Goal: Entertainment & Leisure: Consume media (video, audio)

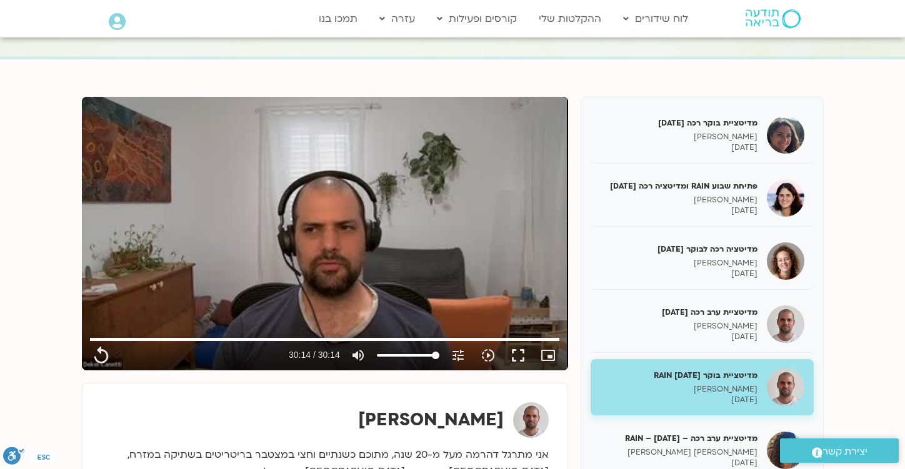
type input "1814.52"
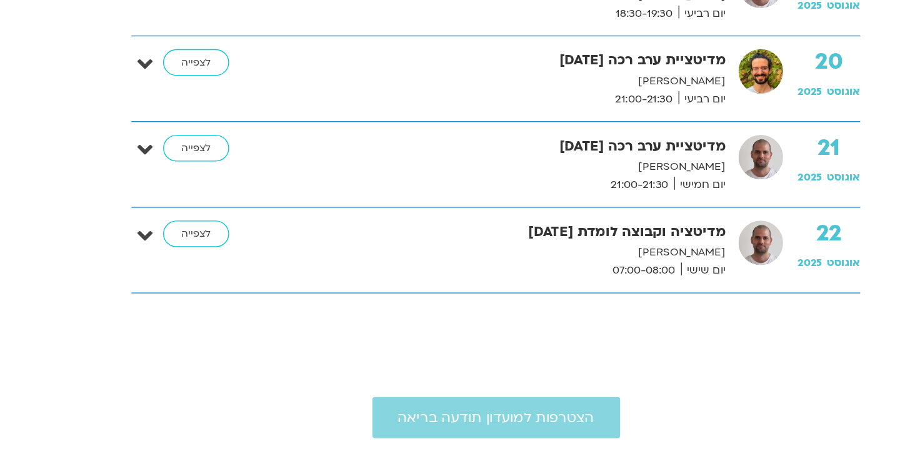
scroll to position [2088, 0]
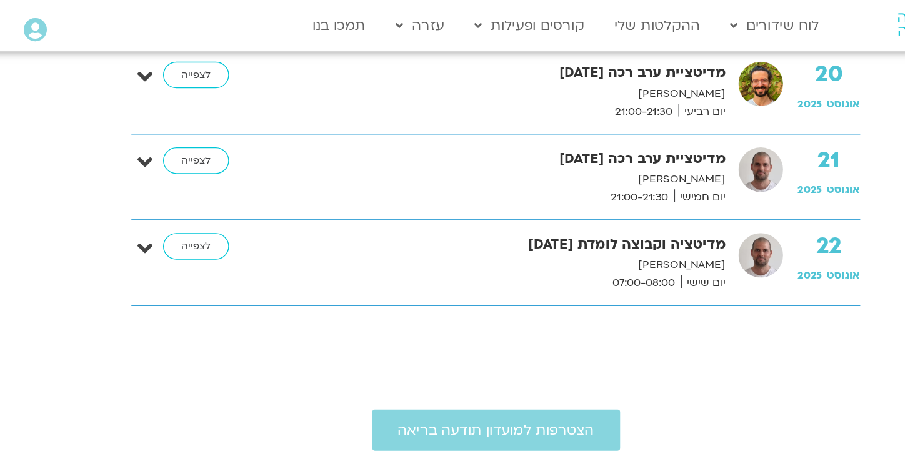
scroll to position [2199, 0]
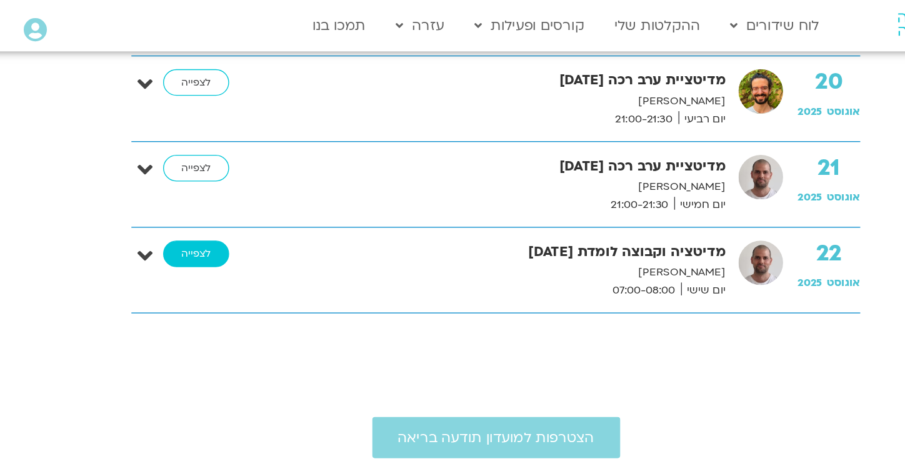
click at [231, 186] on link "לצפייה" at bounding box center [234, 186] width 48 height 20
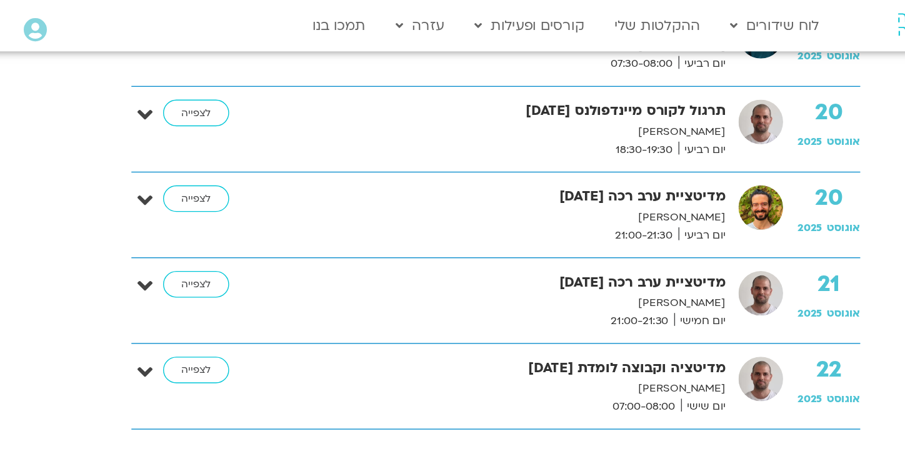
scroll to position [2114, 0]
click at [562, 19] on link "ההקלטות שלי" at bounding box center [570, 19] width 75 height 24
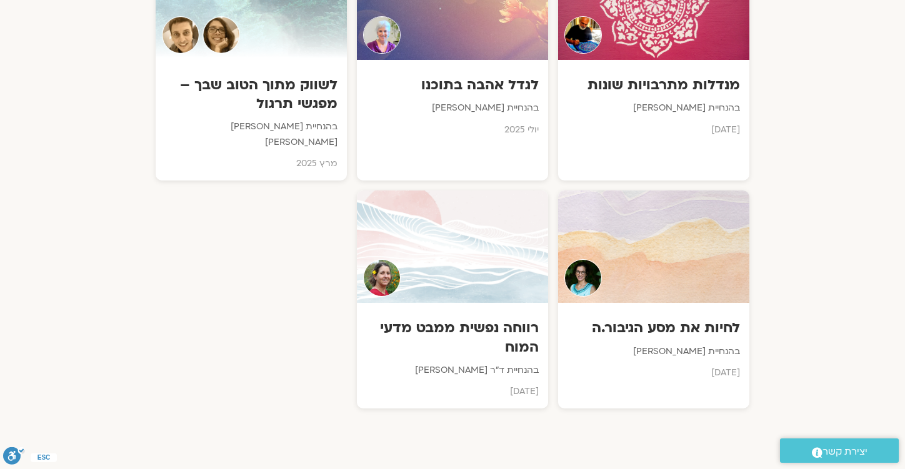
scroll to position [758, 0]
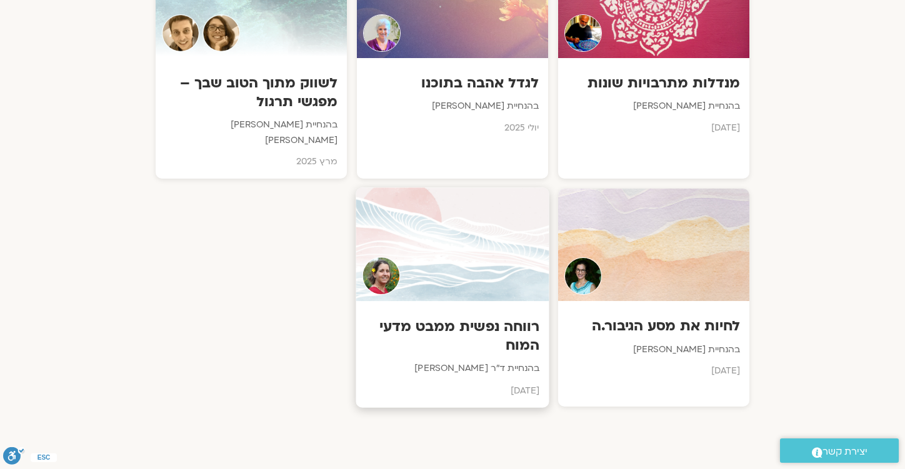
click at [488, 318] on h3 "רווחה נפשית ממבט מדעי המוח" at bounding box center [453, 337] width 174 height 38
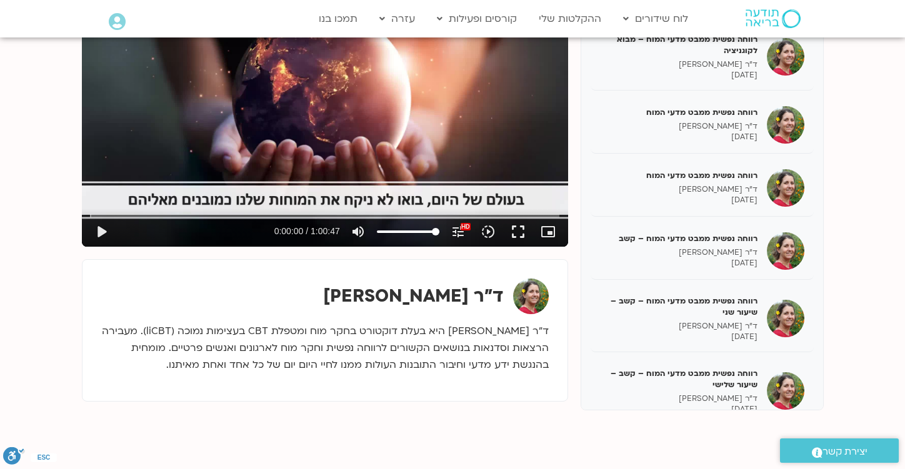
scroll to position [224, 0]
